Goal: Transaction & Acquisition: Purchase product/service

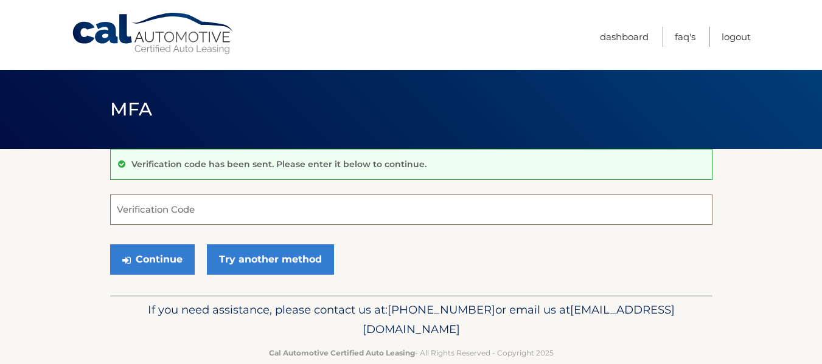
click at [200, 210] on input "Verification Code" at bounding box center [411, 210] width 602 height 30
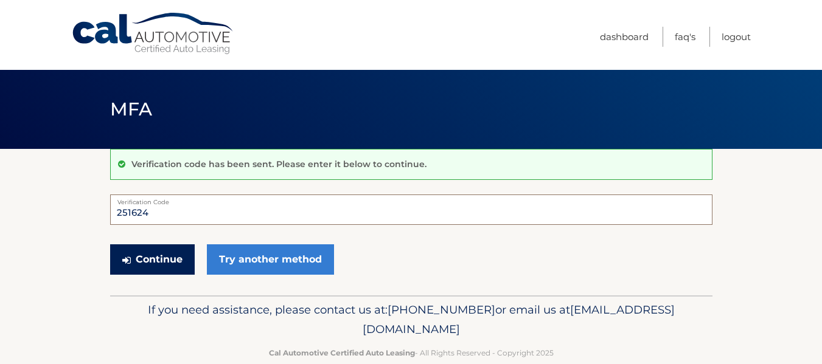
type input "251624"
click at [161, 255] on button "Continue" at bounding box center [152, 259] width 85 height 30
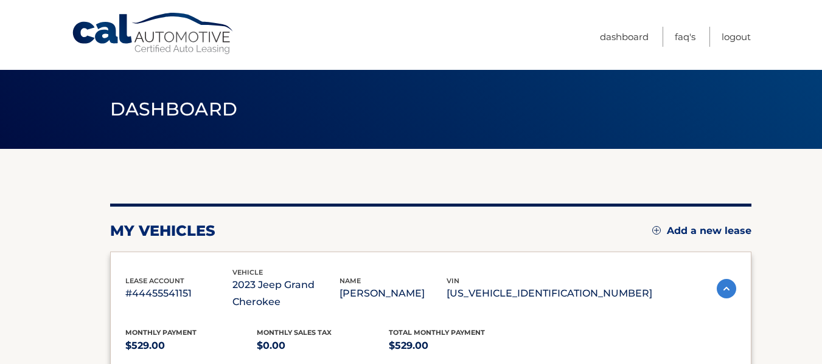
click at [165, 282] on span "lease account" at bounding box center [154, 281] width 59 height 9
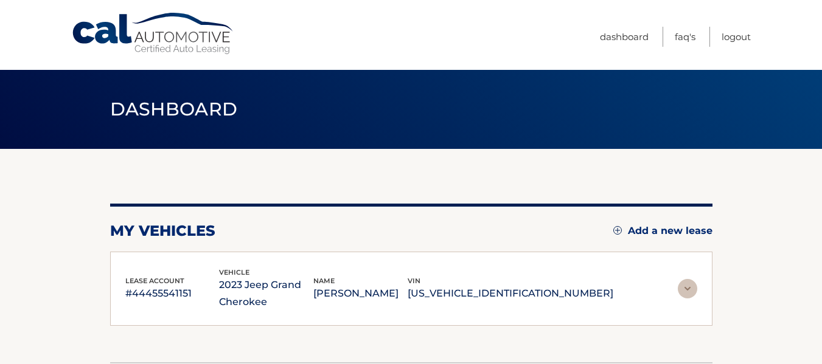
scroll to position [22, 0]
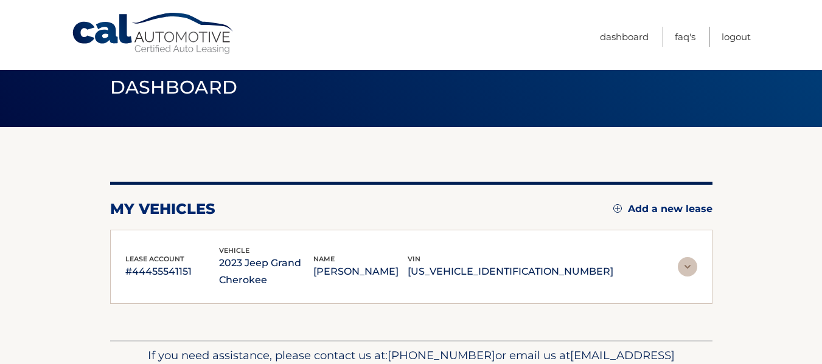
click at [684, 263] on img at bounding box center [687, 266] width 19 height 19
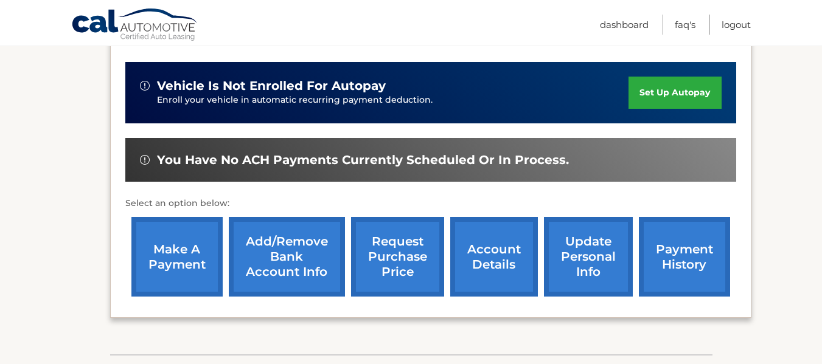
scroll to position [310, 0]
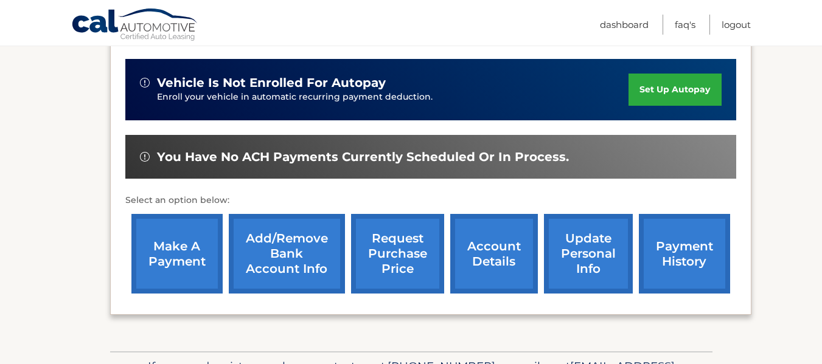
click at [163, 246] on link "make a payment" at bounding box center [176, 254] width 91 height 80
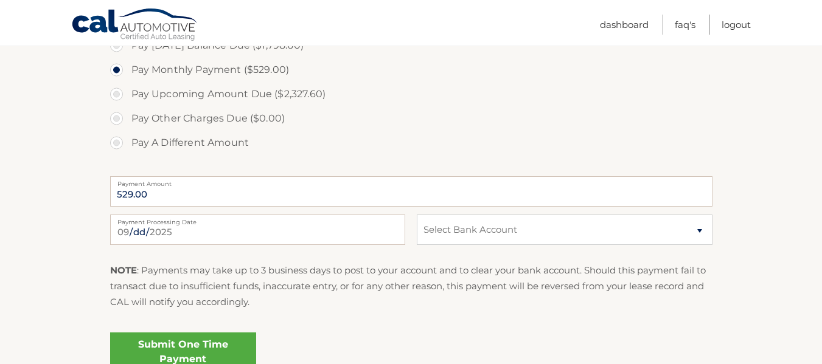
scroll to position [474, 0]
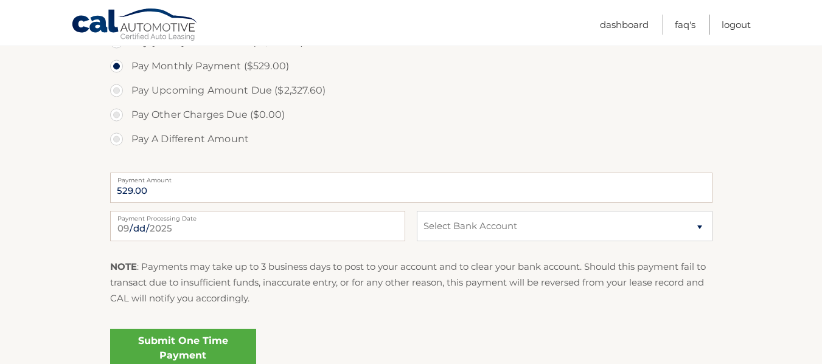
click at [813, 255] on section "Account Overview | Make a Payment Payment Information Balance Forward: Late Cha…" at bounding box center [411, 30] width 822 height 710
click at [699, 227] on select "Select Bank Account Checking CAPITAL ONE, N.A. *****3809 Checking CAPITAL ONE N…" at bounding box center [564, 226] width 295 height 30
select select "NDVmNjU2ZmEtMzNlZC00NWNjLWFiYzgtMDA1YjlkZTVmOWQy"
click at [417, 211] on select "Select Bank Account Checking CAPITAL ONE, N.A. *****3809 Checking CAPITAL ONE N…" at bounding box center [564, 226] width 295 height 30
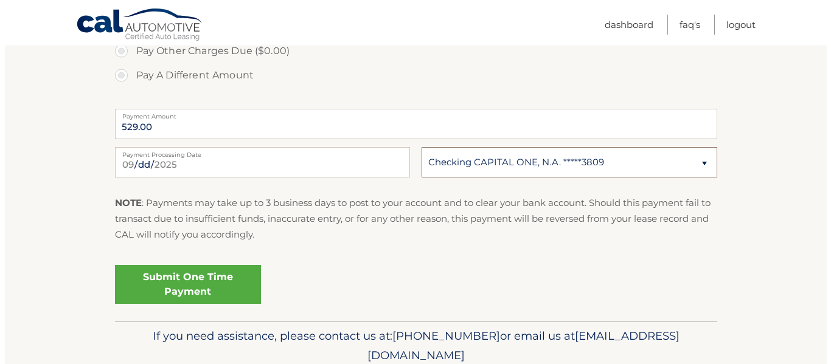
scroll to position [545, 0]
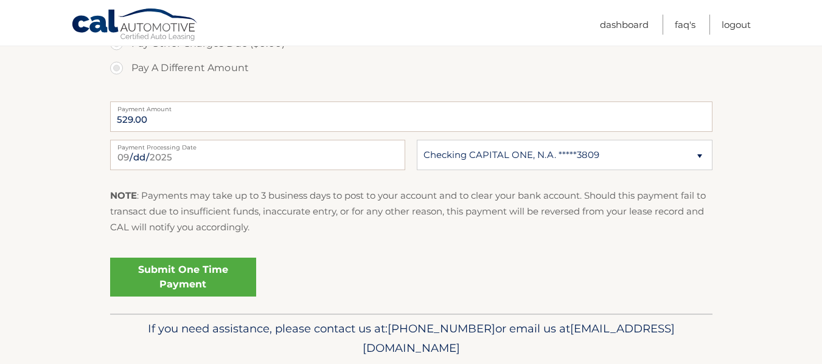
click at [160, 272] on link "Submit One Time Payment" at bounding box center [183, 277] width 146 height 39
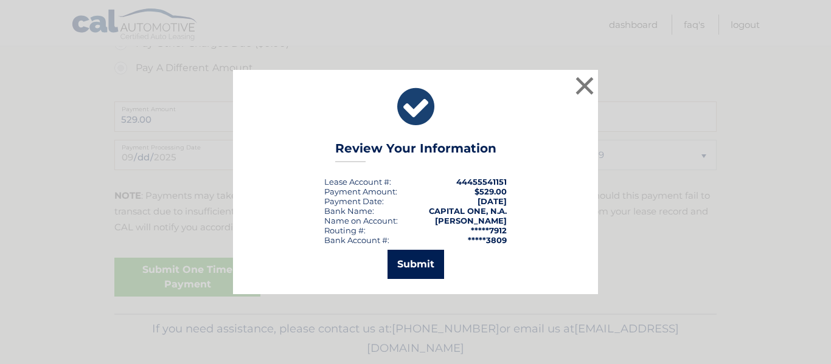
click at [400, 268] on button "Submit" at bounding box center [415, 264] width 57 height 29
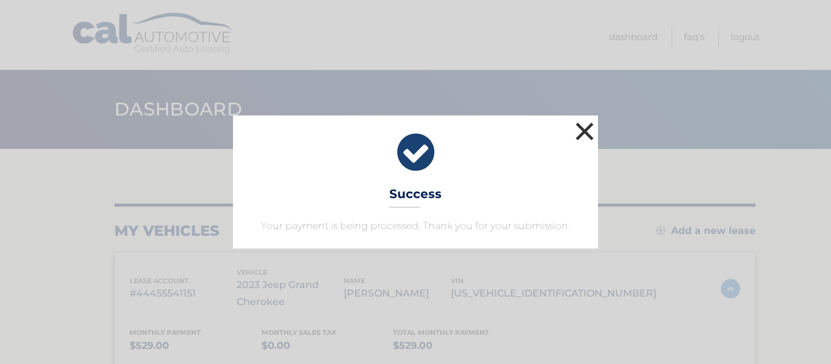
click at [582, 124] on button "×" at bounding box center [584, 131] width 24 height 24
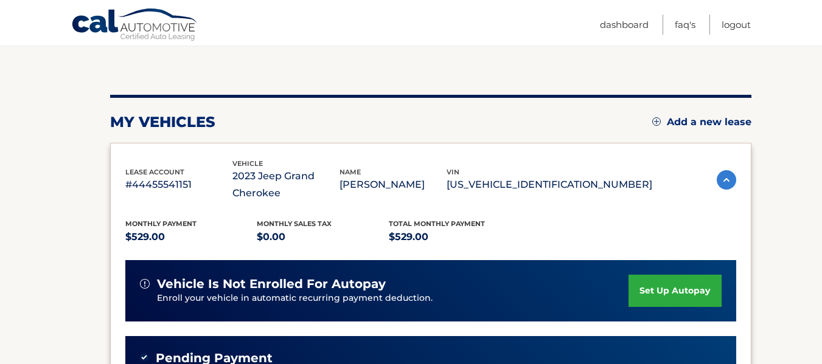
scroll to position [156, 0]
